Goal: Task Accomplishment & Management: Use online tool/utility

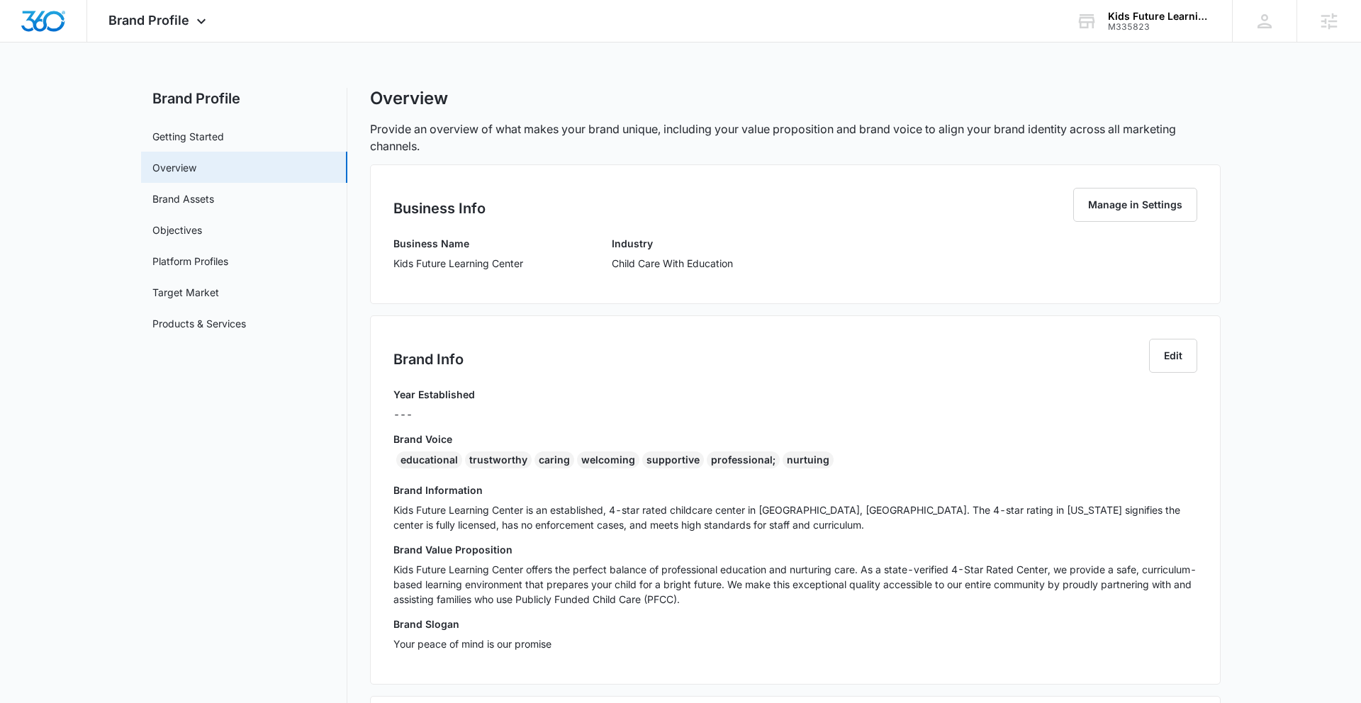
drag, startPoint x: 403, startPoint y: 450, endPoint x: 403, endPoint y: 459, distance: 9.2
click at [403, 457] on div "Brand Voice educational trustworthy caring welcoming supportive professional; n…" at bounding box center [795, 453] width 804 height 43
drag, startPoint x: 413, startPoint y: 459, endPoint x: 825, endPoint y: 456, distance: 411.9
click at [754, 456] on div "educational trustworthy caring welcoming supportive professional; nurtuing" at bounding box center [795, 463] width 804 height 23
copy div "educational trustworthy caring welcoming supportive professional; nurtuing"
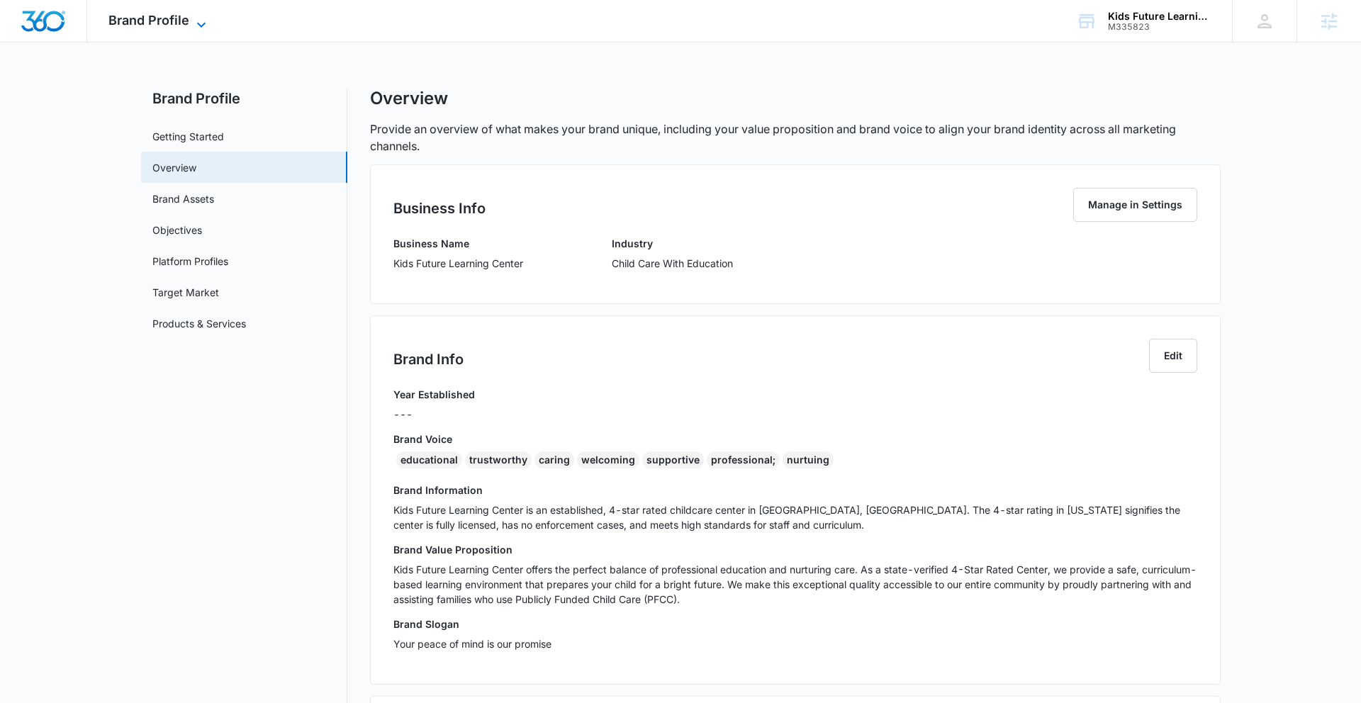
click at [180, 25] on span "Brand Profile" at bounding box center [148, 20] width 81 height 15
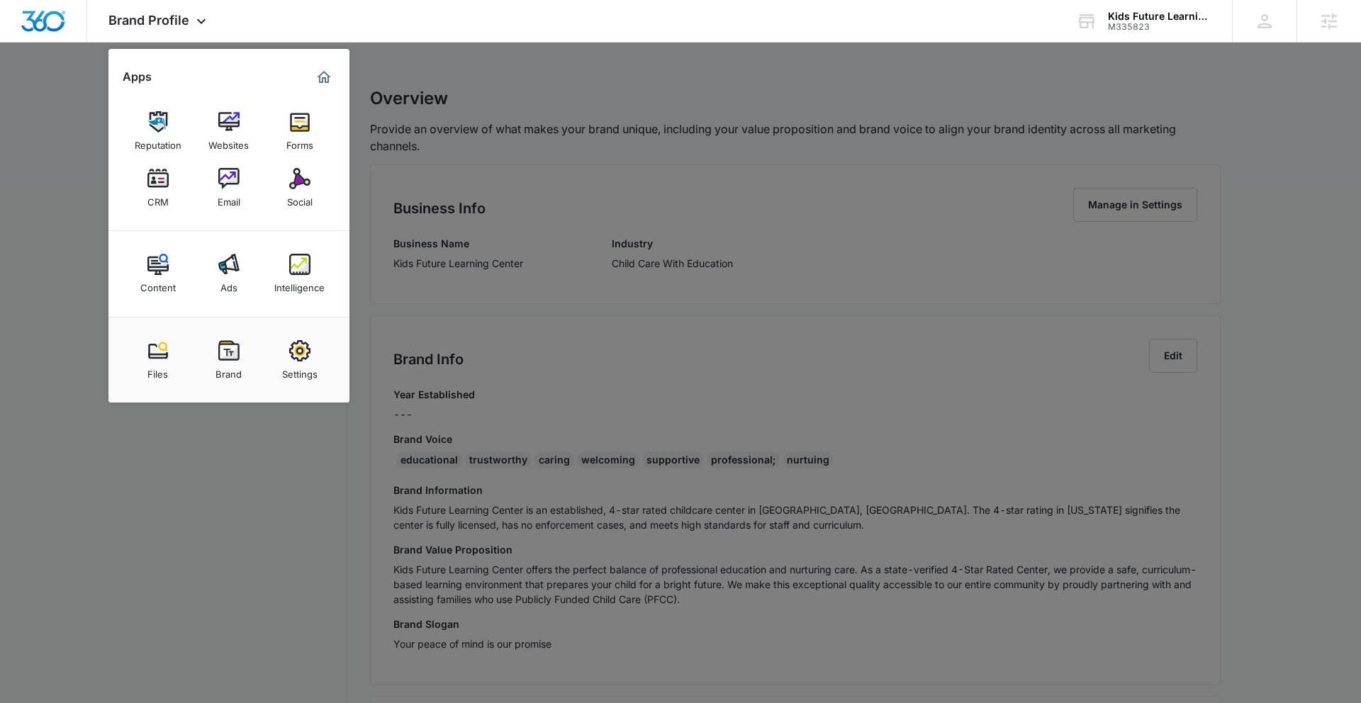
click at [303, 185] on img at bounding box center [299, 178] width 21 height 21
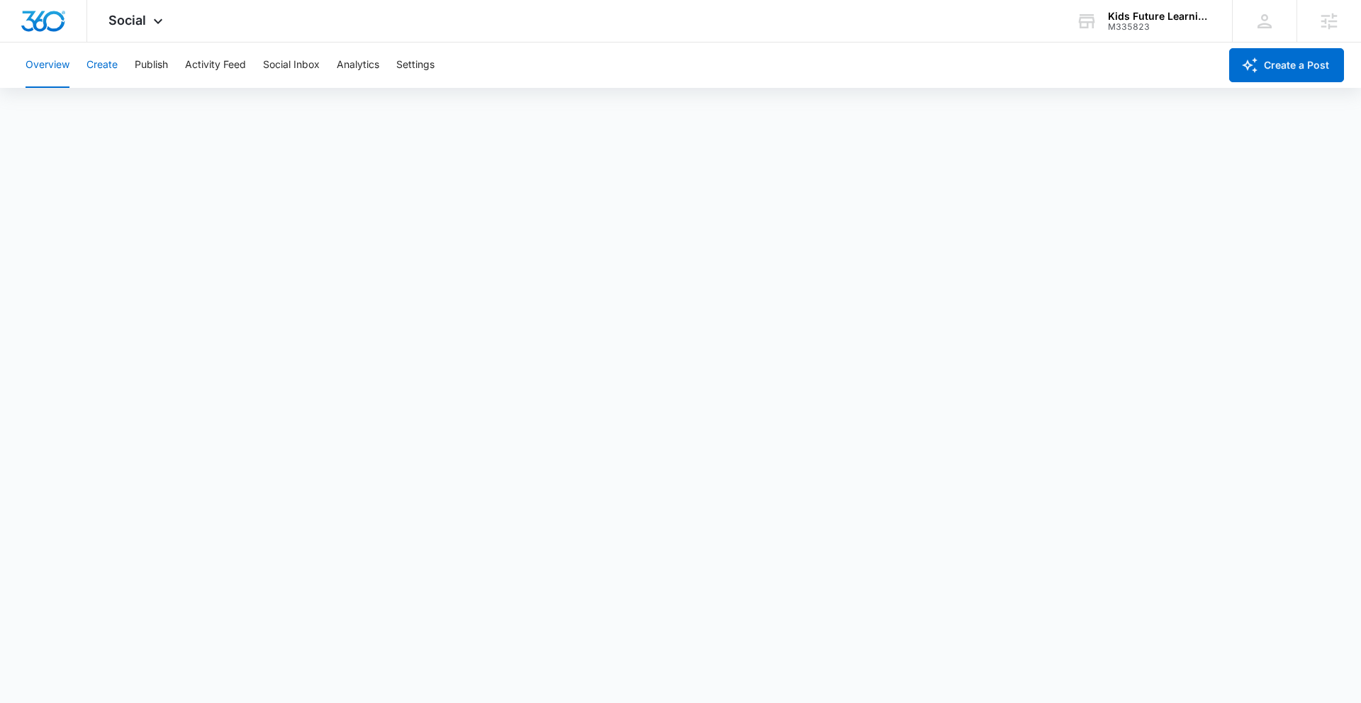
click at [108, 66] on button "Create" at bounding box center [101, 65] width 31 height 45
click at [152, 70] on button "Publish" at bounding box center [151, 65] width 33 height 45
click at [127, 118] on button "Schedules" at bounding box center [108, 109] width 48 height 40
